Goal: Transaction & Acquisition: Download file/media

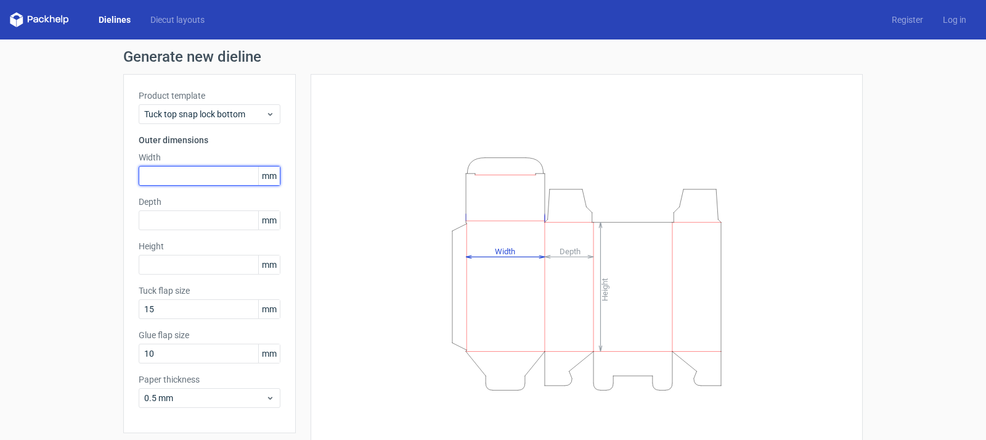
click at [188, 170] on input "text" at bounding box center [210, 176] width 142 height 20
type input "95"
type input "43"
type input "117"
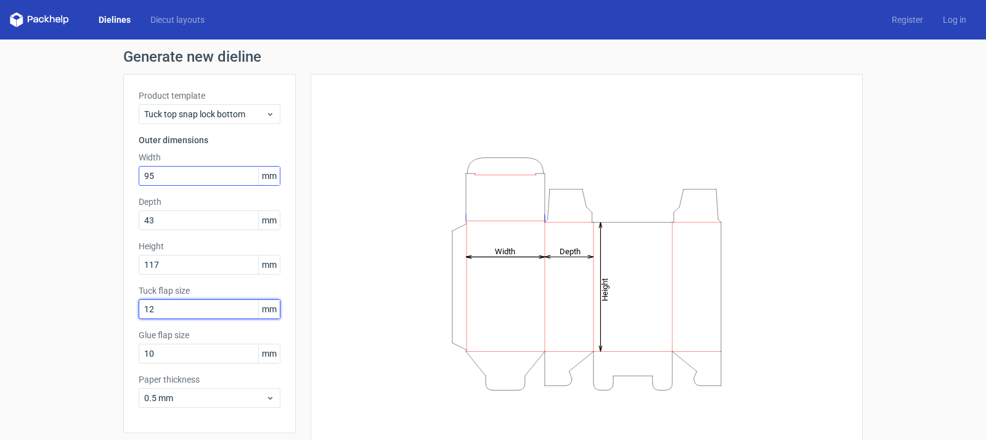
type input "12"
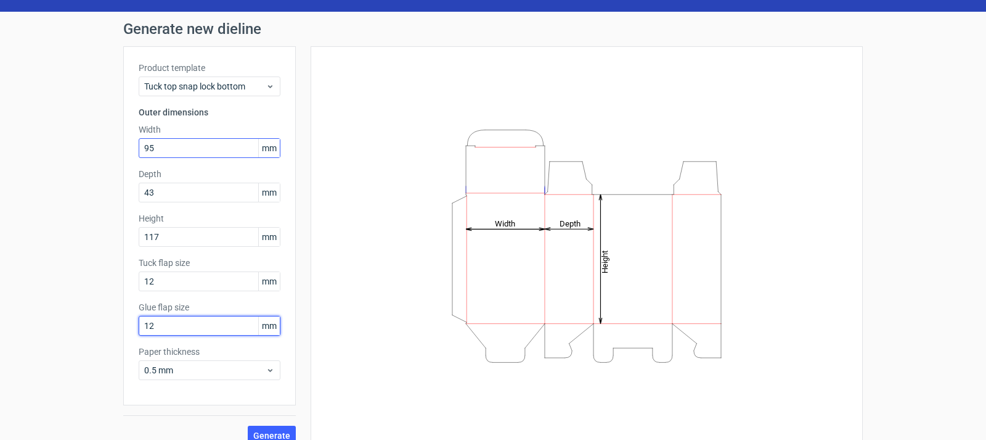
scroll to position [43, 0]
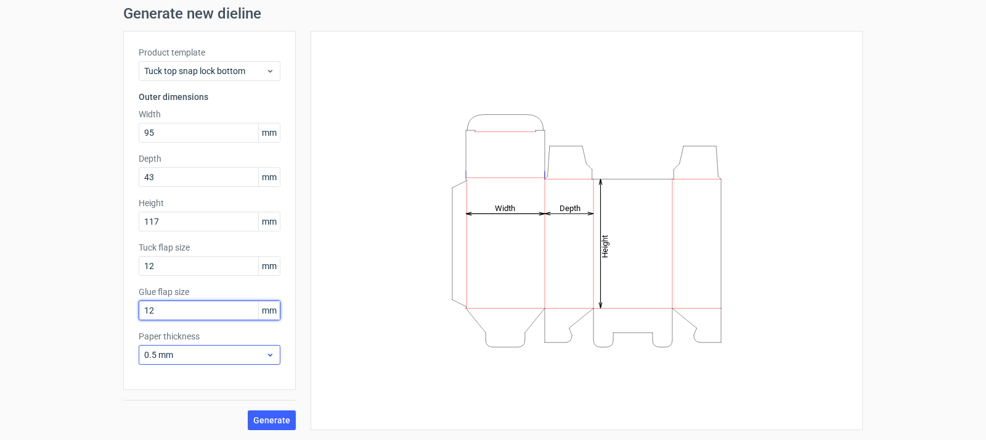
type input "12"
click at [268, 358] on icon at bounding box center [270, 355] width 9 height 10
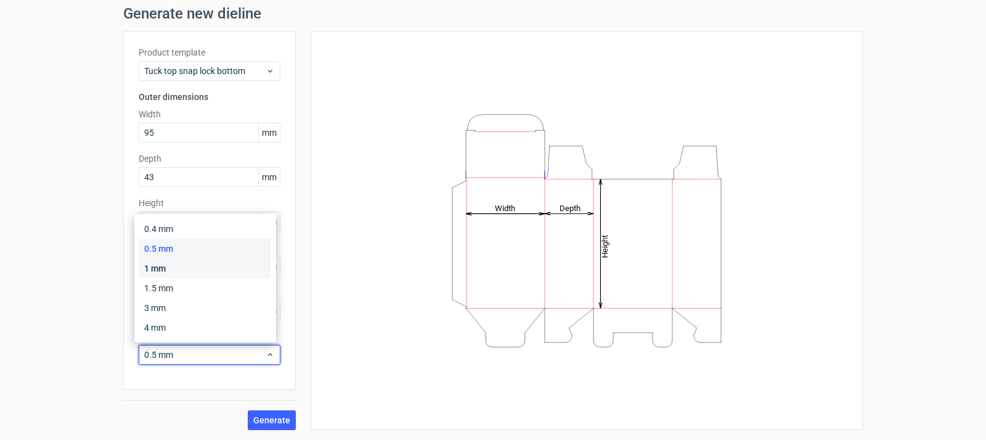
click at [203, 272] on div "1 mm" at bounding box center [205, 268] width 132 height 20
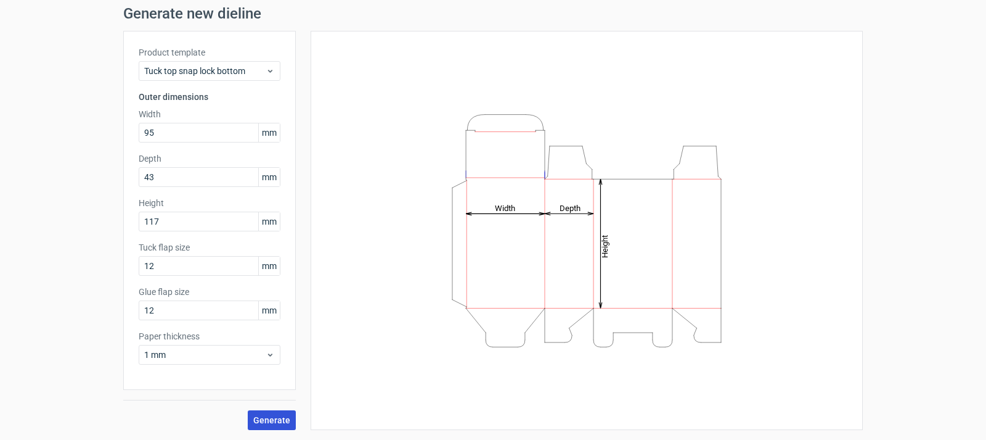
click at [253, 416] on span "Generate" at bounding box center [271, 420] width 37 height 9
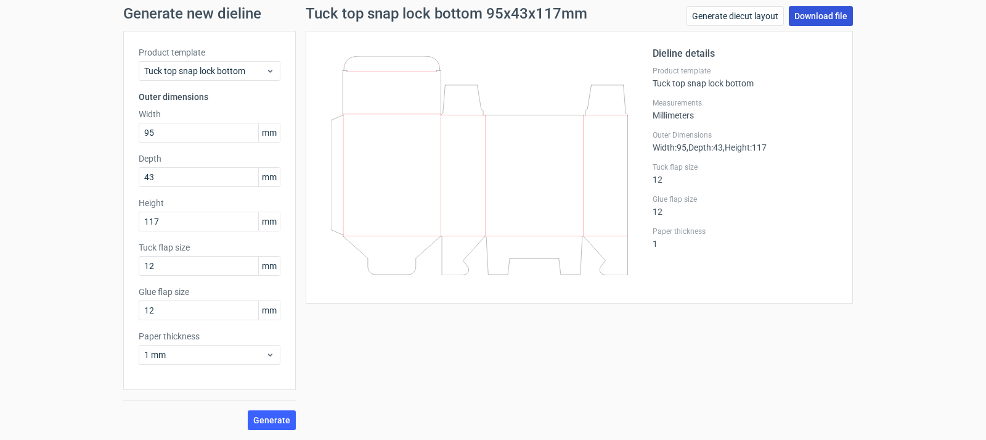
click at [814, 14] on link "Download file" at bounding box center [821, 16] width 64 height 20
